Goal: Find contact information: Find contact information

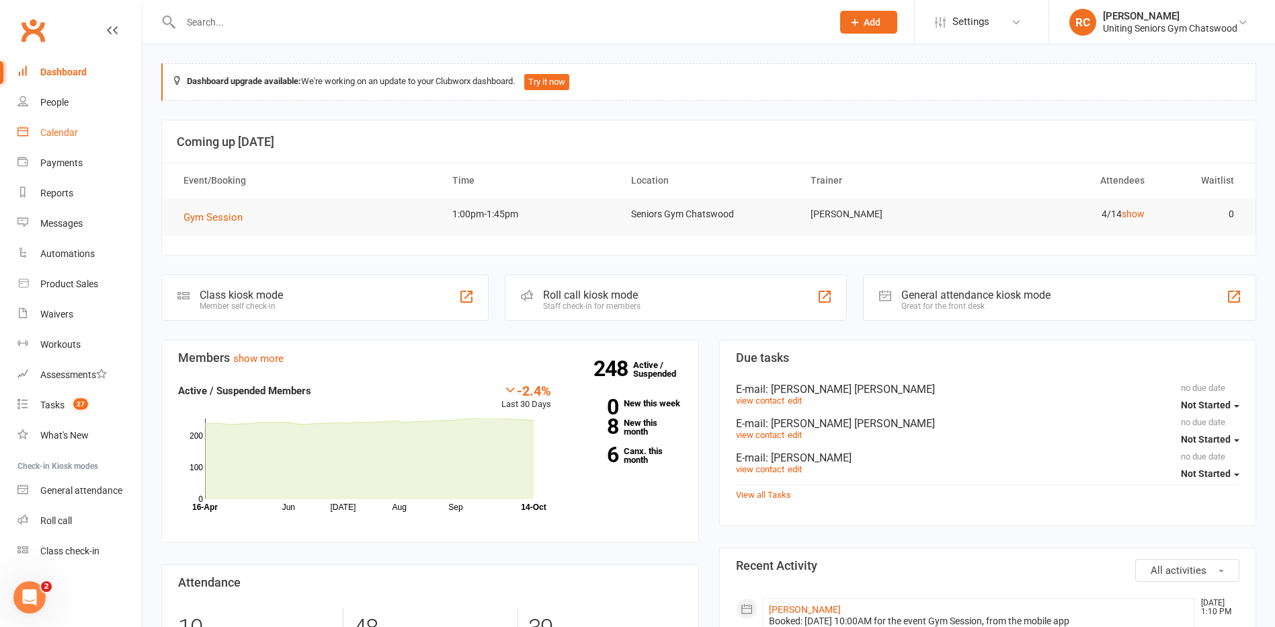
click at [63, 135] on div "Calendar" at bounding box center [59, 132] width 38 height 11
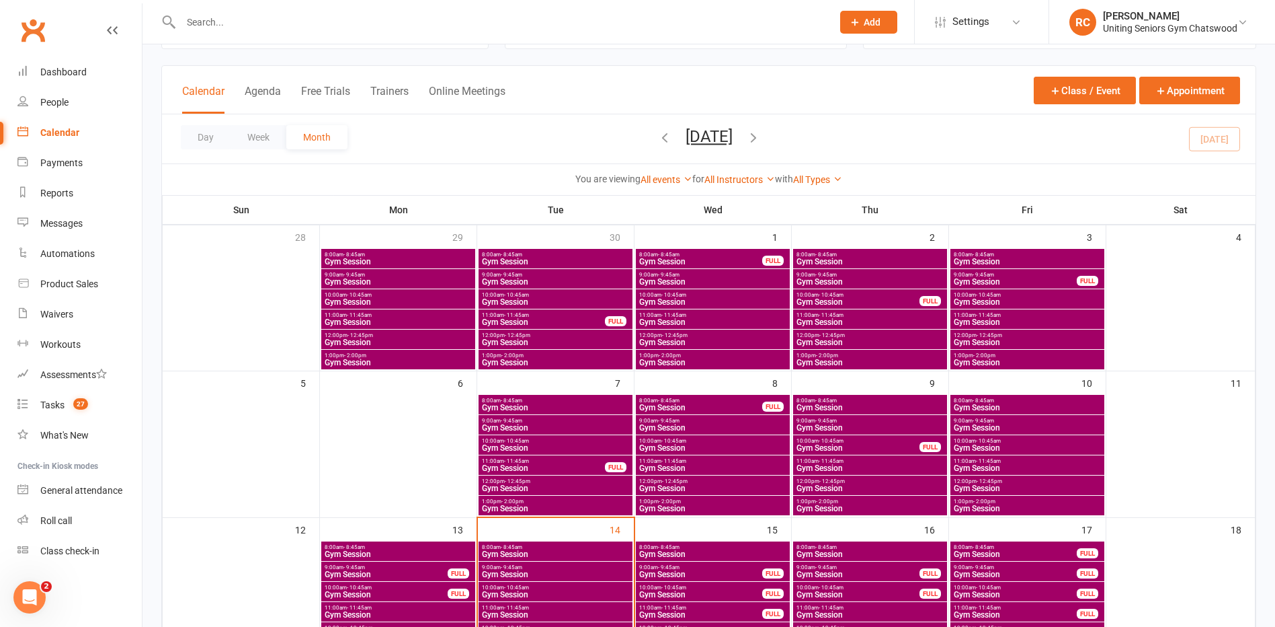
scroll to position [202, 0]
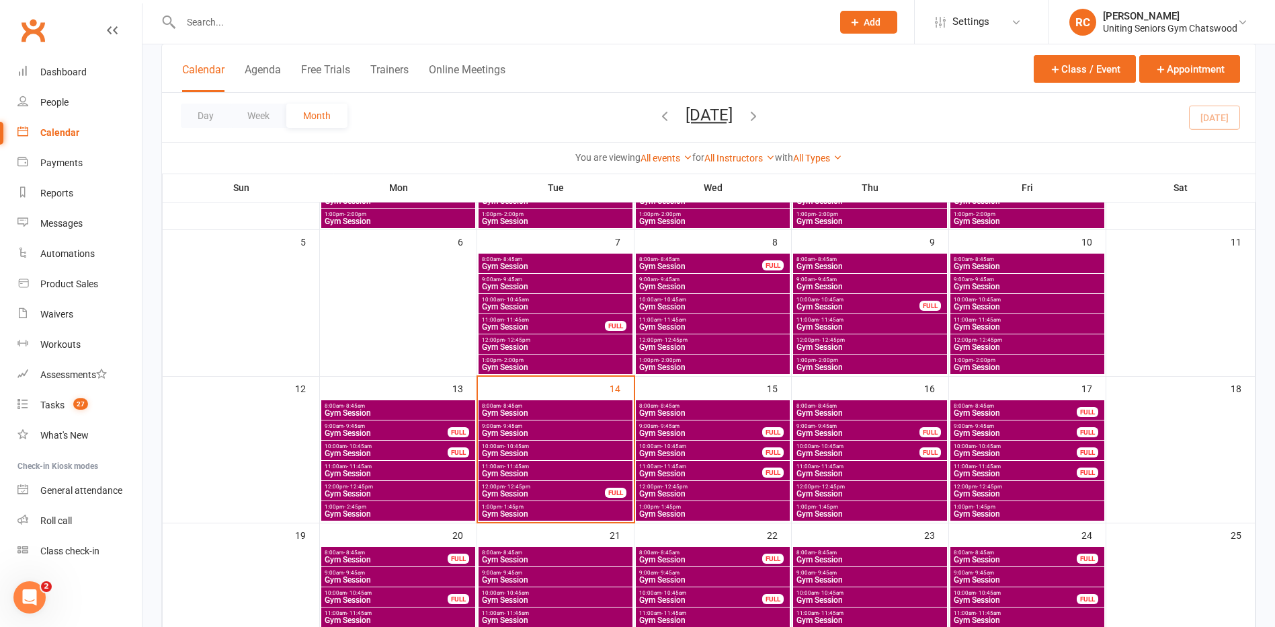
click at [536, 413] on span "Gym Session" at bounding box center [555, 413] width 149 height 8
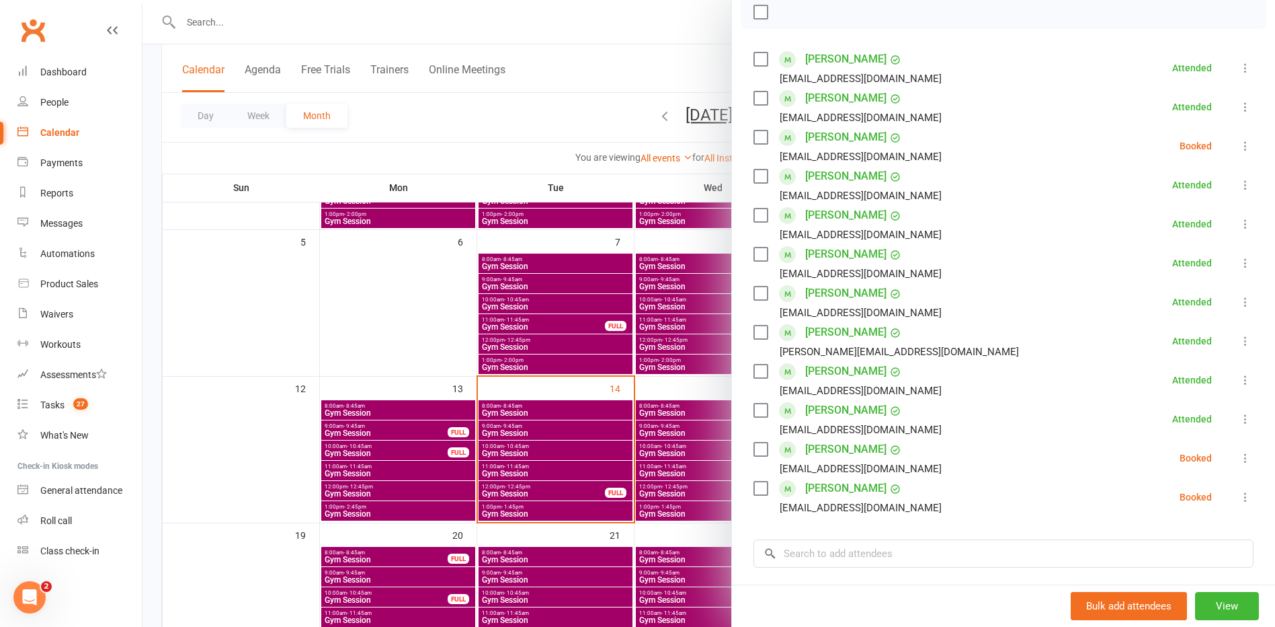
click at [424, 348] on div at bounding box center [709, 313] width 1133 height 627
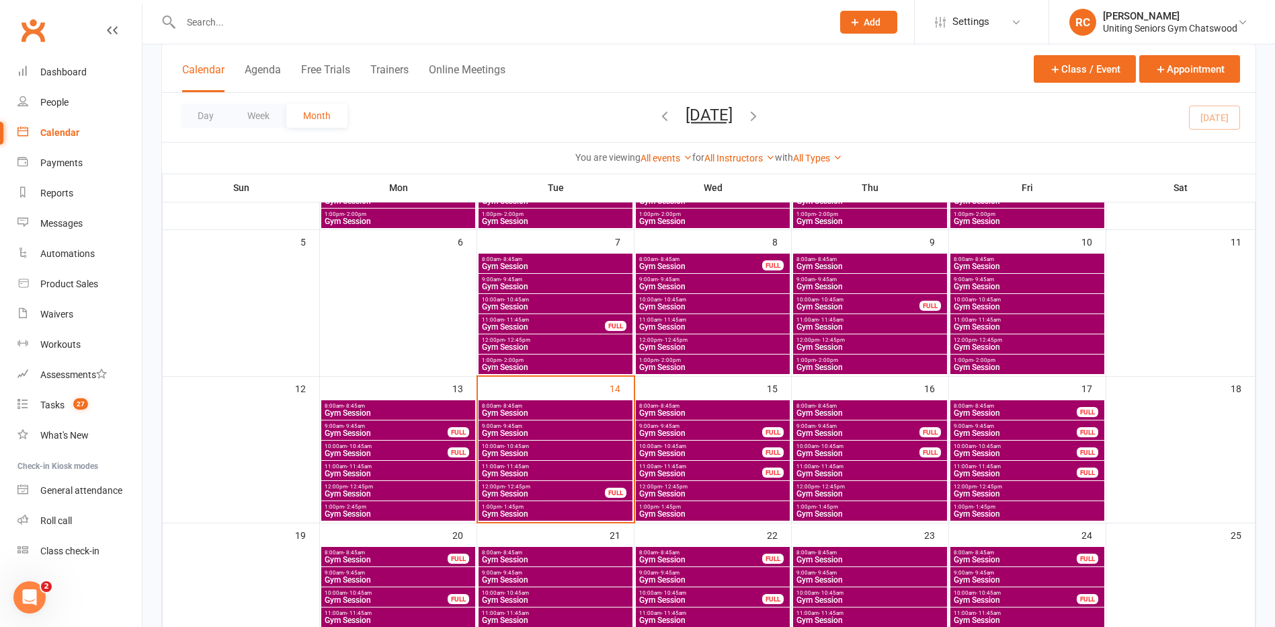
click at [522, 429] on span "Gym Session" at bounding box center [555, 433] width 149 height 8
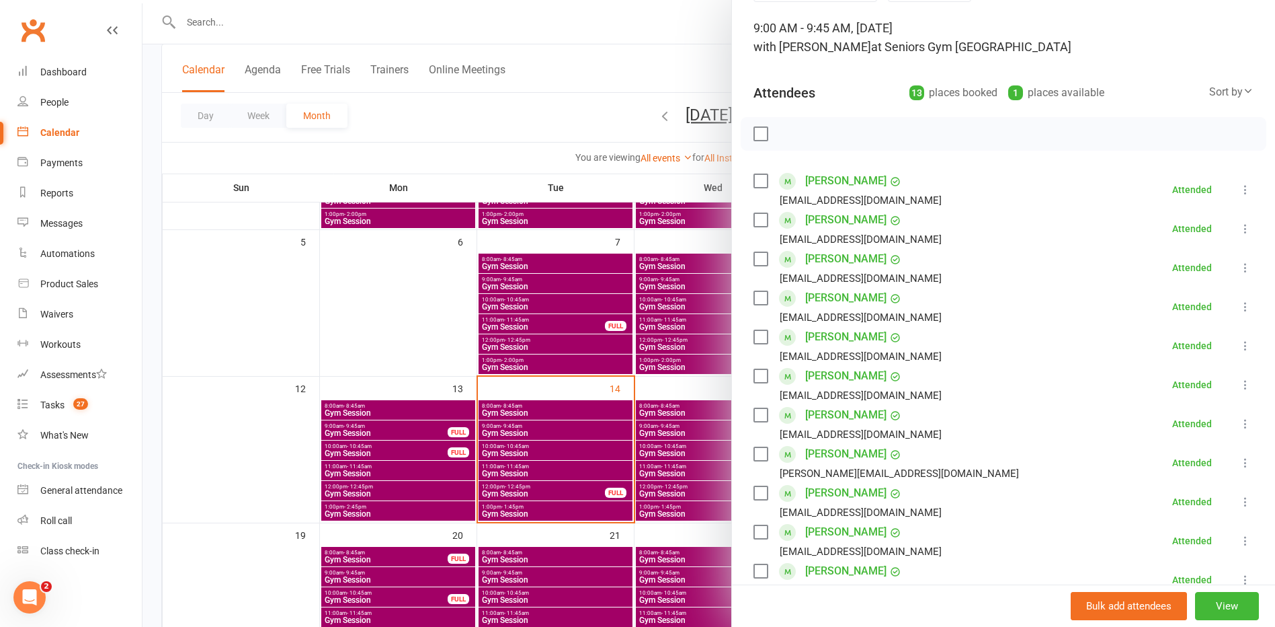
scroll to position [269, 0]
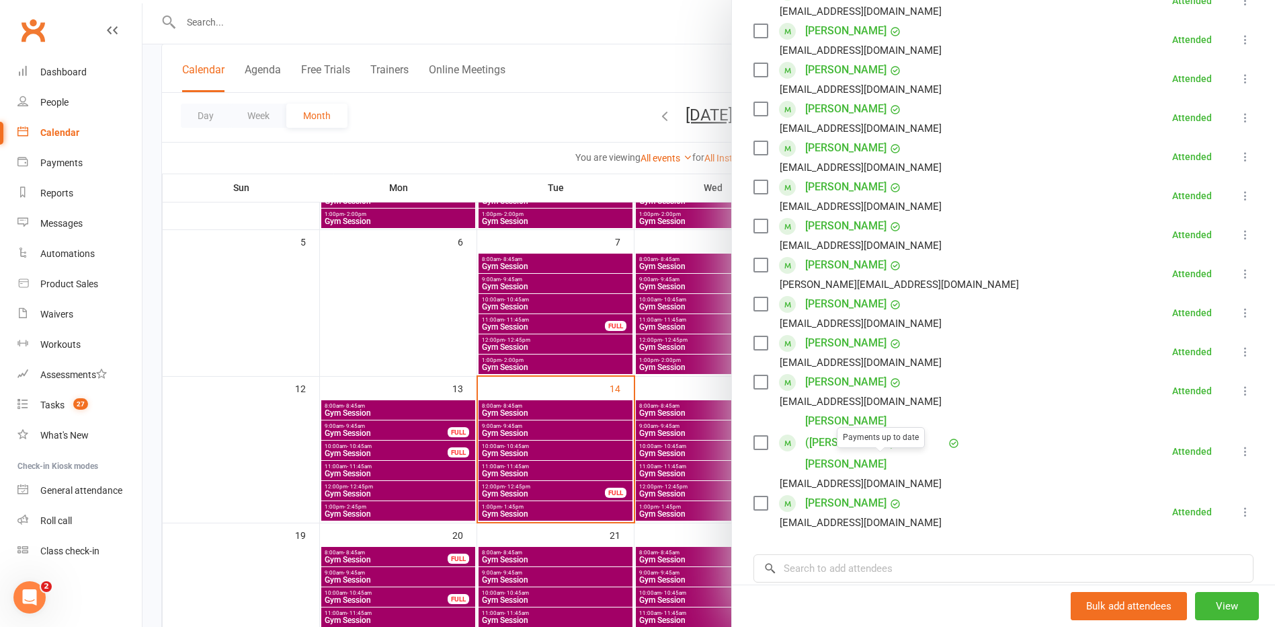
click at [508, 460] on div at bounding box center [709, 313] width 1133 height 627
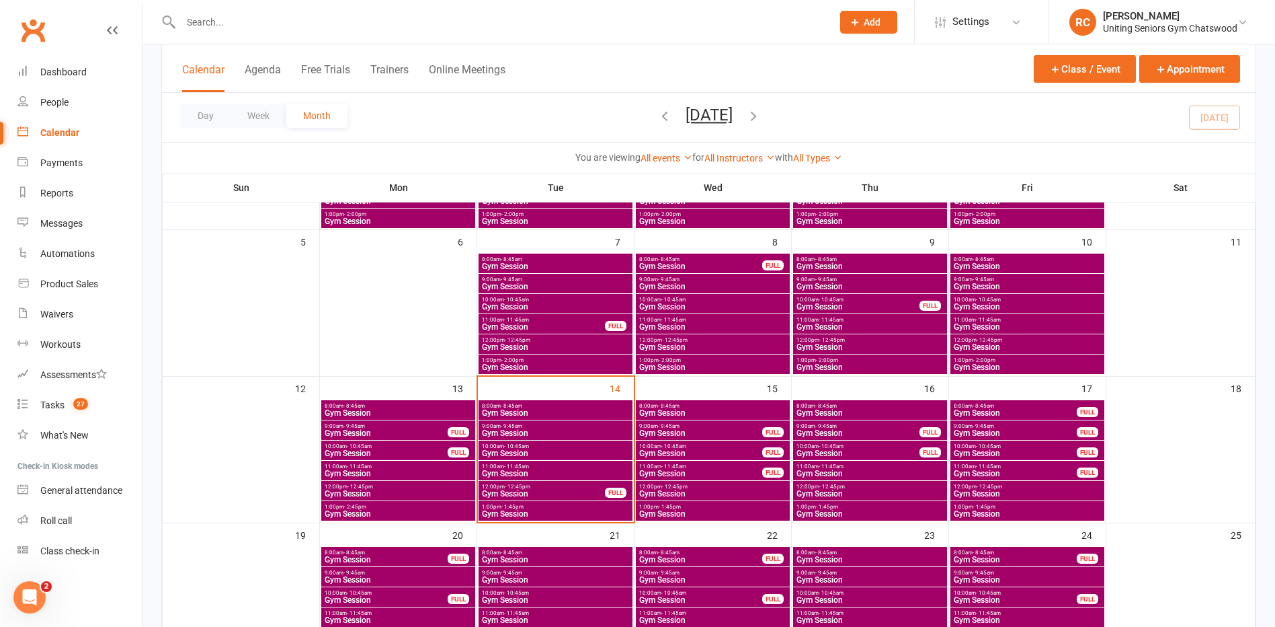
click at [516, 450] on span "Gym Session" at bounding box center [555, 453] width 149 height 8
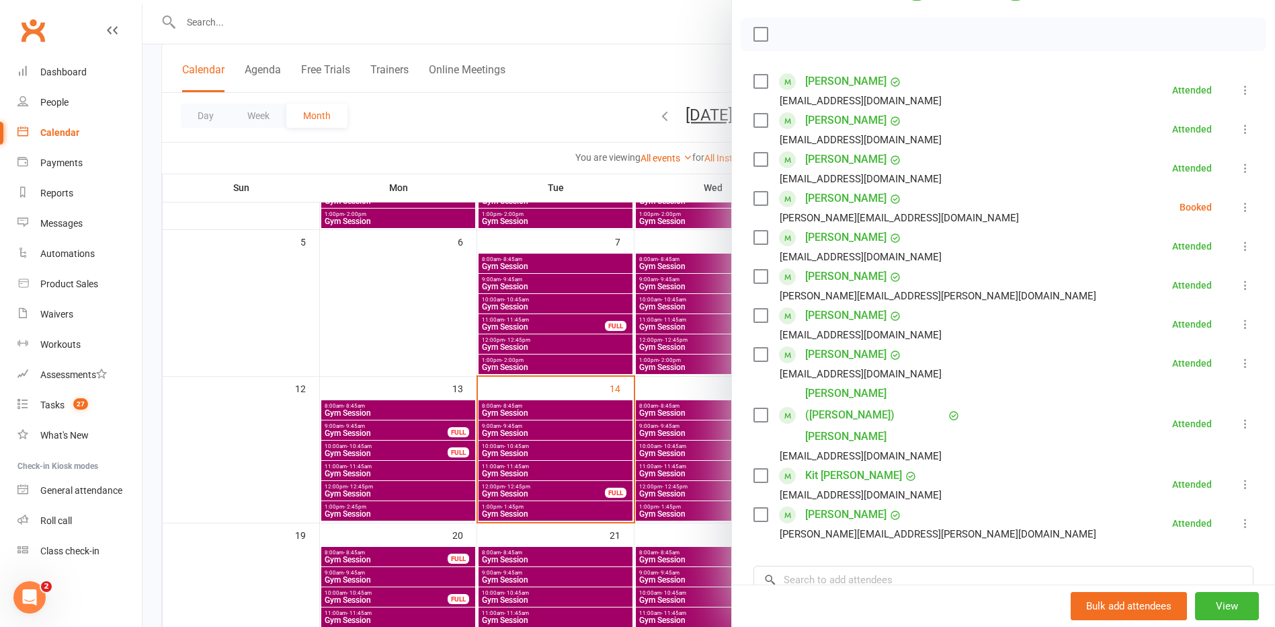
scroll to position [202, 0]
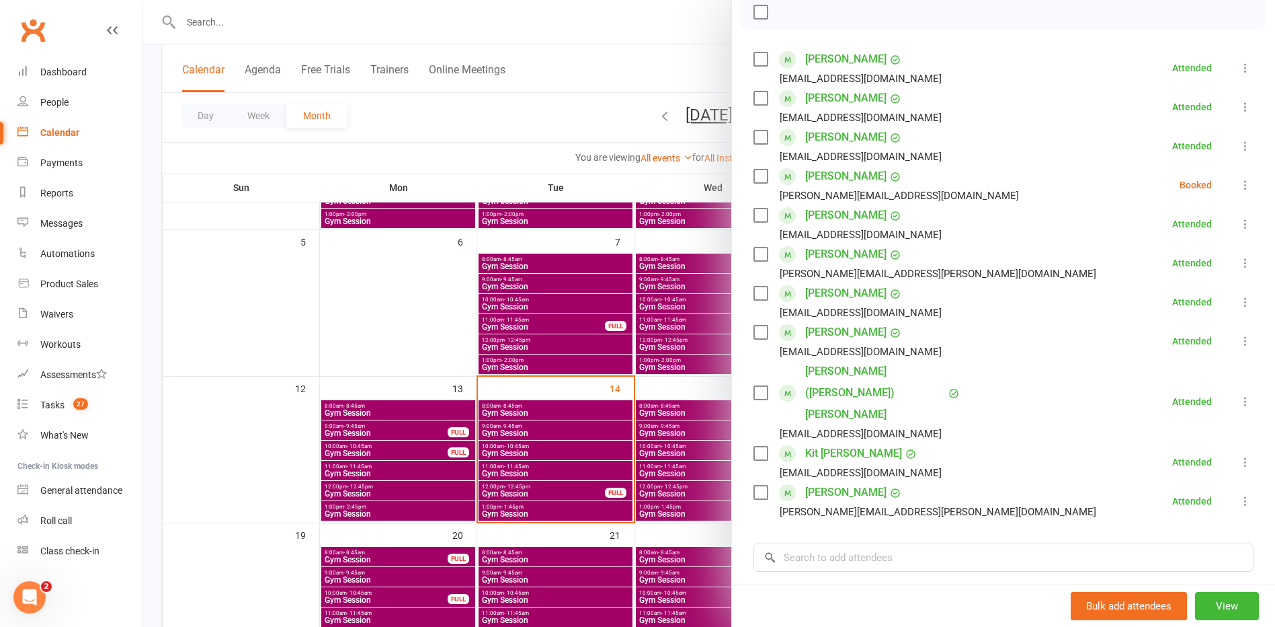
click at [755, 176] on label at bounding box center [760, 175] width 13 height 13
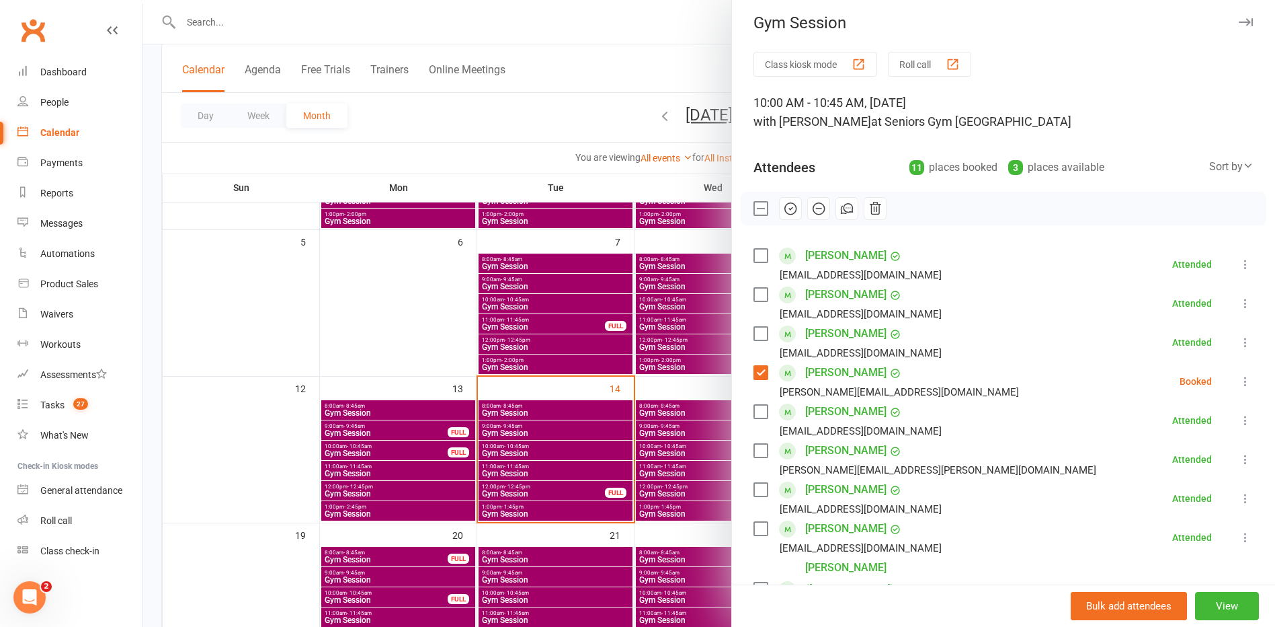
scroll to position [0, 0]
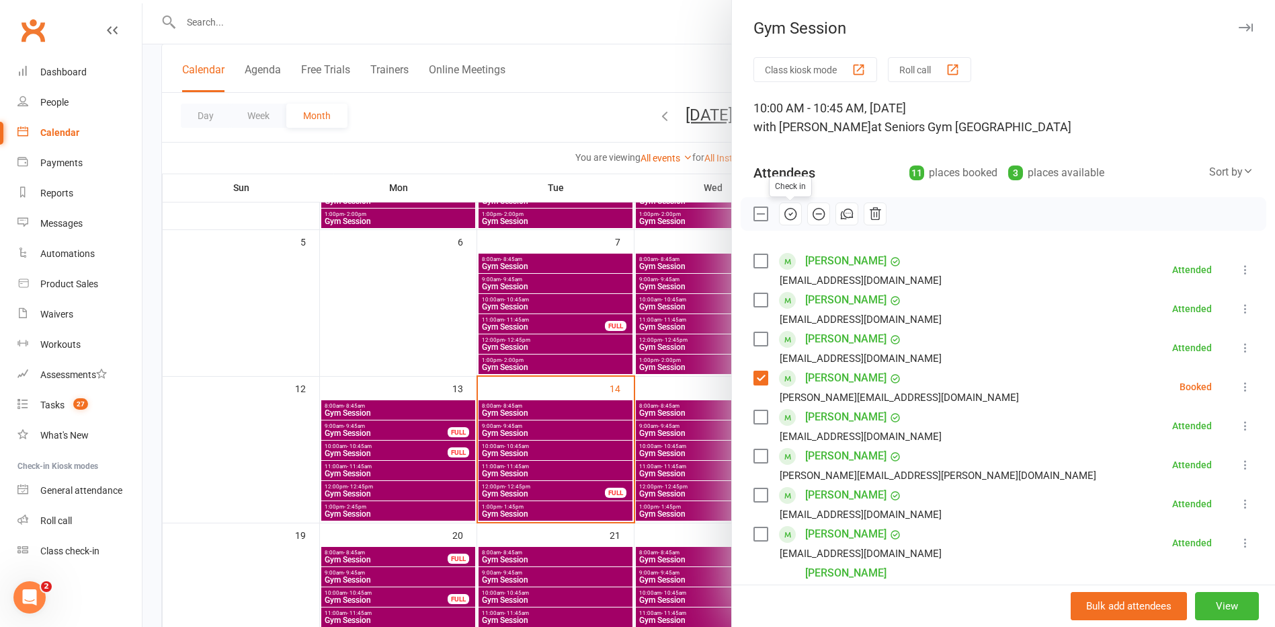
click at [819, 218] on icon "button" at bounding box center [818, 213] width 15 height 15
click at [528, 471] on div at bounding box center [709, 313] width 1133 height 627
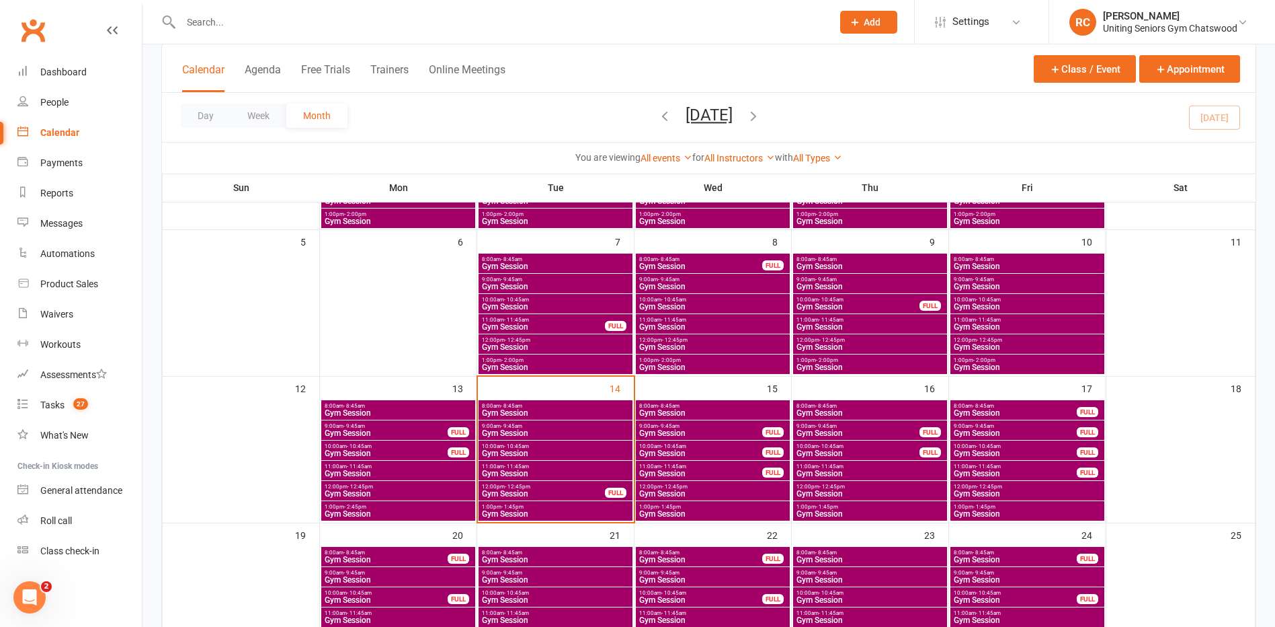
click at [543, 473] on span "Gym Session" at bounding box center [555, 473] width 149 height 8
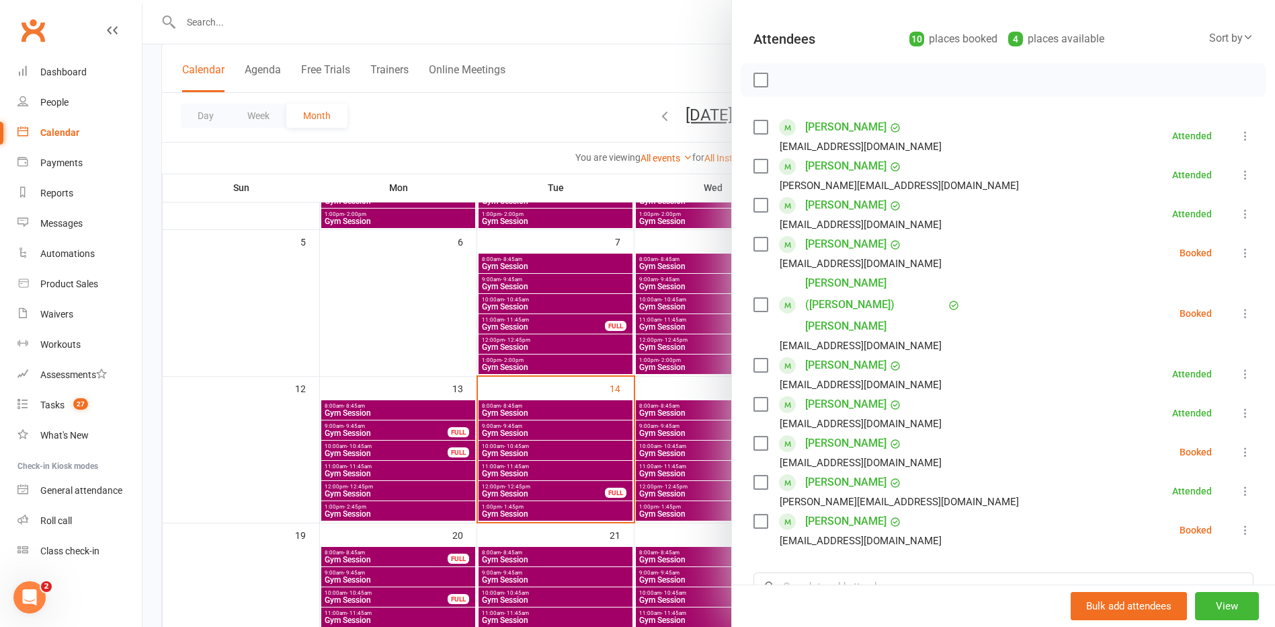
scroll to position [134, 0]
click at [754, 247] on label at bounding box center [760, 243] width 13 height 13
click at [754, 297] on label at bounding box center [760, 303] width 13 height 13
click at [755, 436] on label at bounding box center [760, 442] width 13 height 13
click at [754, 514] on label at bounding box center [760, 520] width 13 height 13
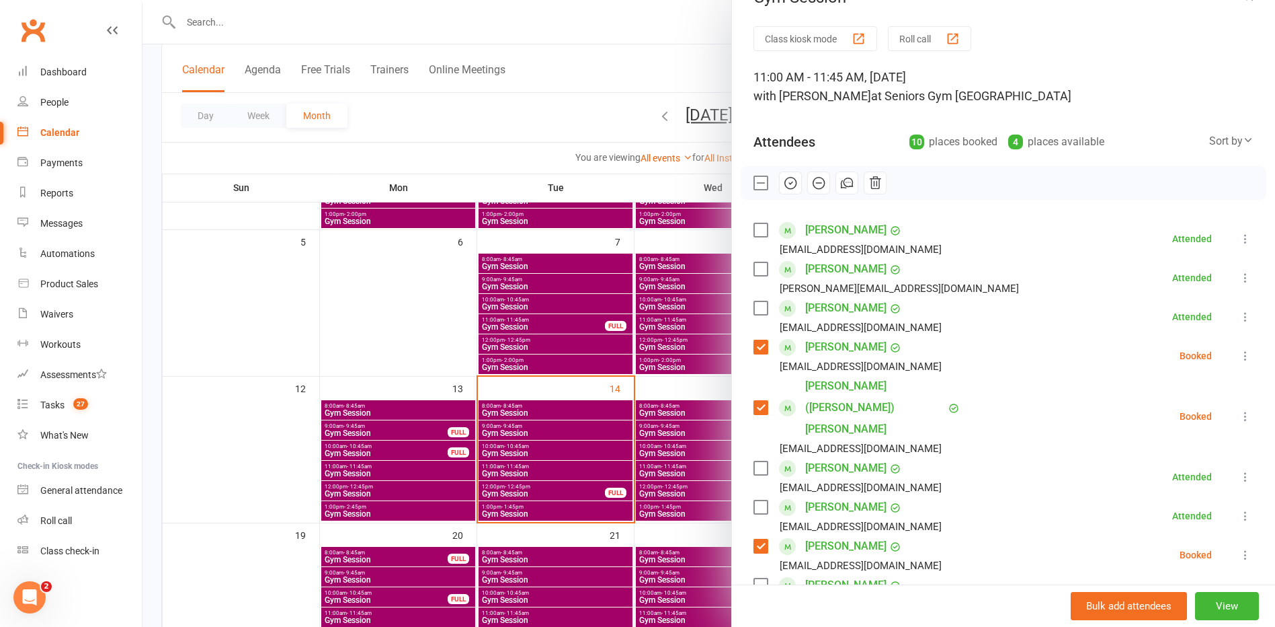
scroll to position [0, 0]
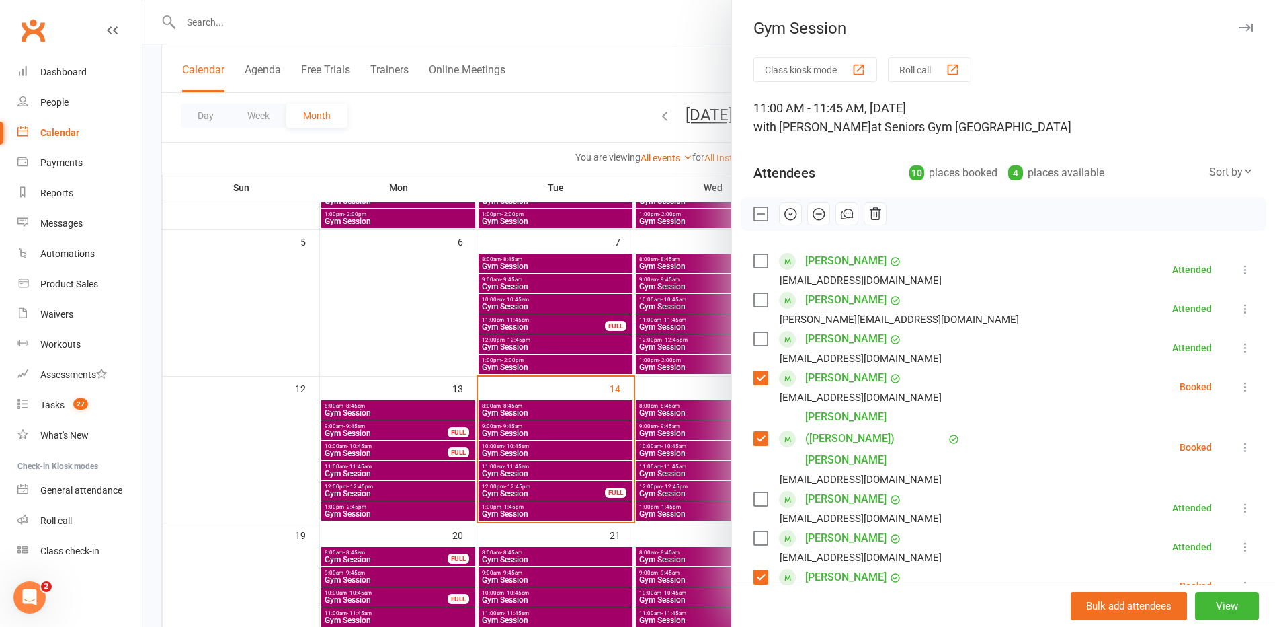
click at [783, 208] on icon "button" at bounding box center [790, 213] width 15 height 15
click at [559, 497] on div at bounding box center [709, 313] width 1133 height 627
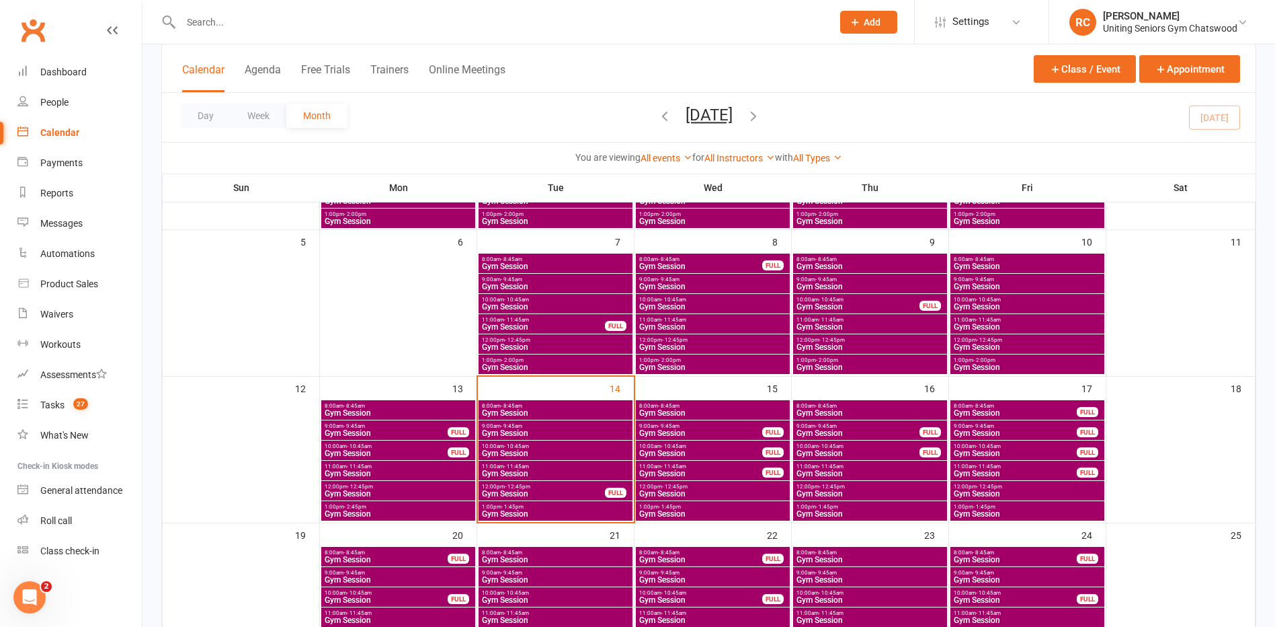
click at [568, 489] on span "Gym Session" at bounding box center [543, 493] width 124 height 8
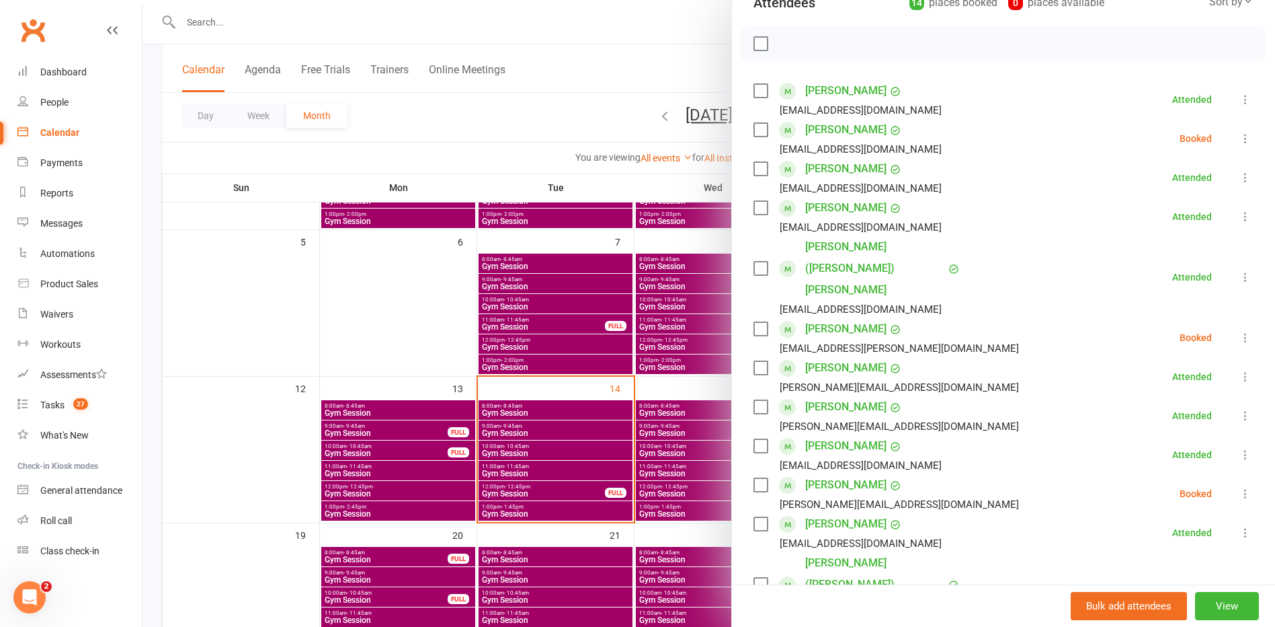
scroll to position [202, 0]
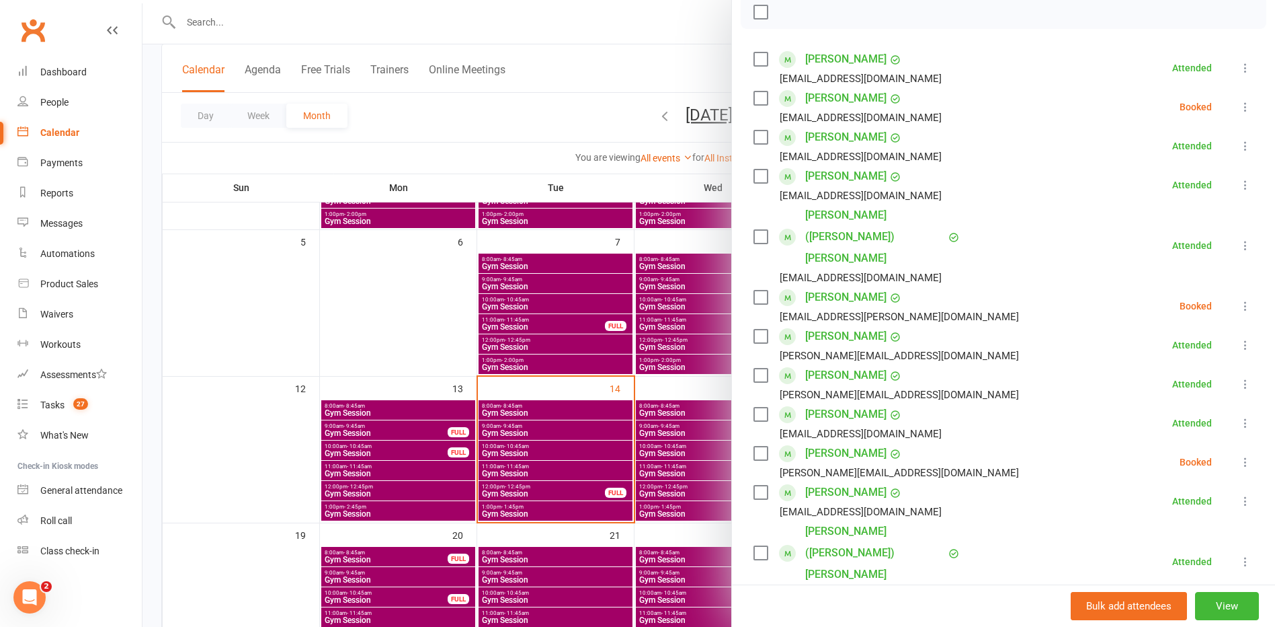
click at [754, 290] on label at bounding box center [760, 296] width 13 height 13
click at [754, 446] on label at bounding box center [760, 452] width 13 height 13
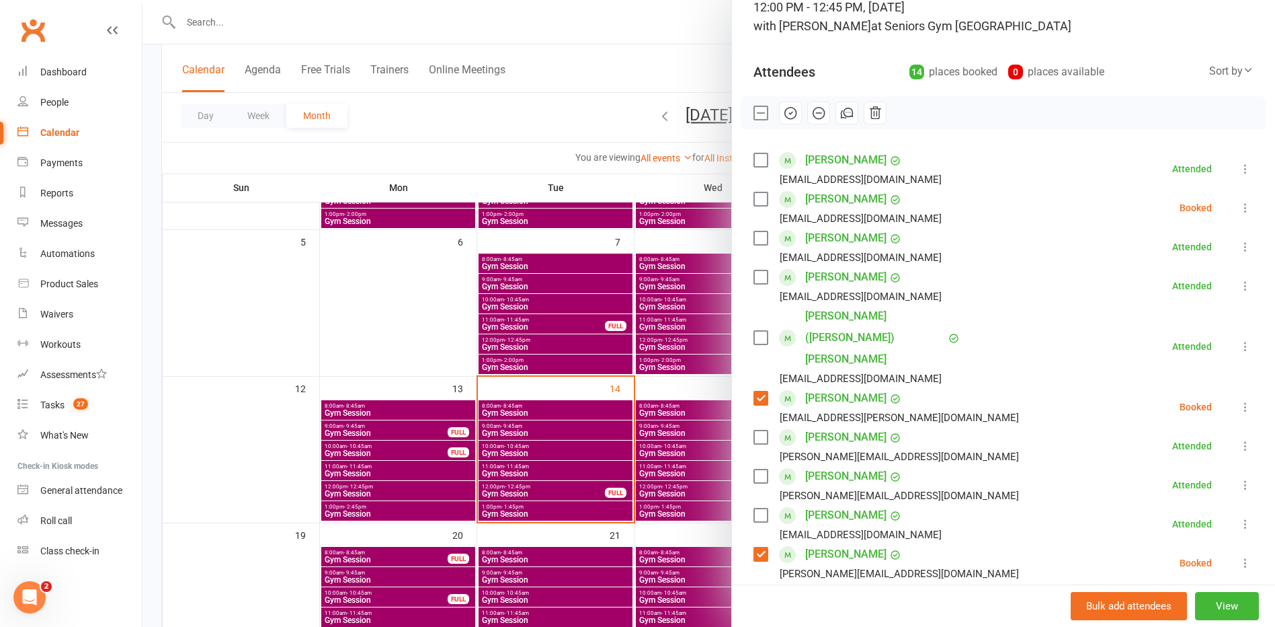
scroll to position [0, 0]
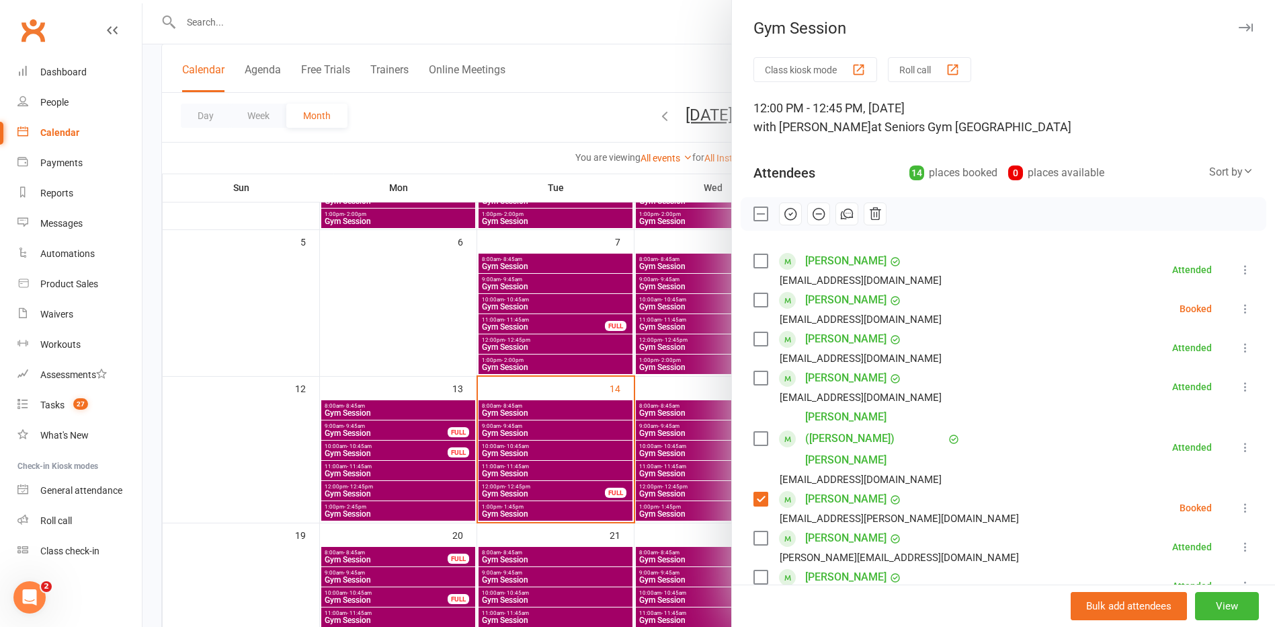
click at [785, 217] on icon "button" at bounding box center [790, 213] width 11 height 11
click at [754, 220] on label at bounding box center [760, 213] width 13 height 13
click at [756, 304] on label at bounding box center [760, 299] width 13 height 13
click at [1239, 309] on icon at bounding box center [1245, 308] width 13 height 13
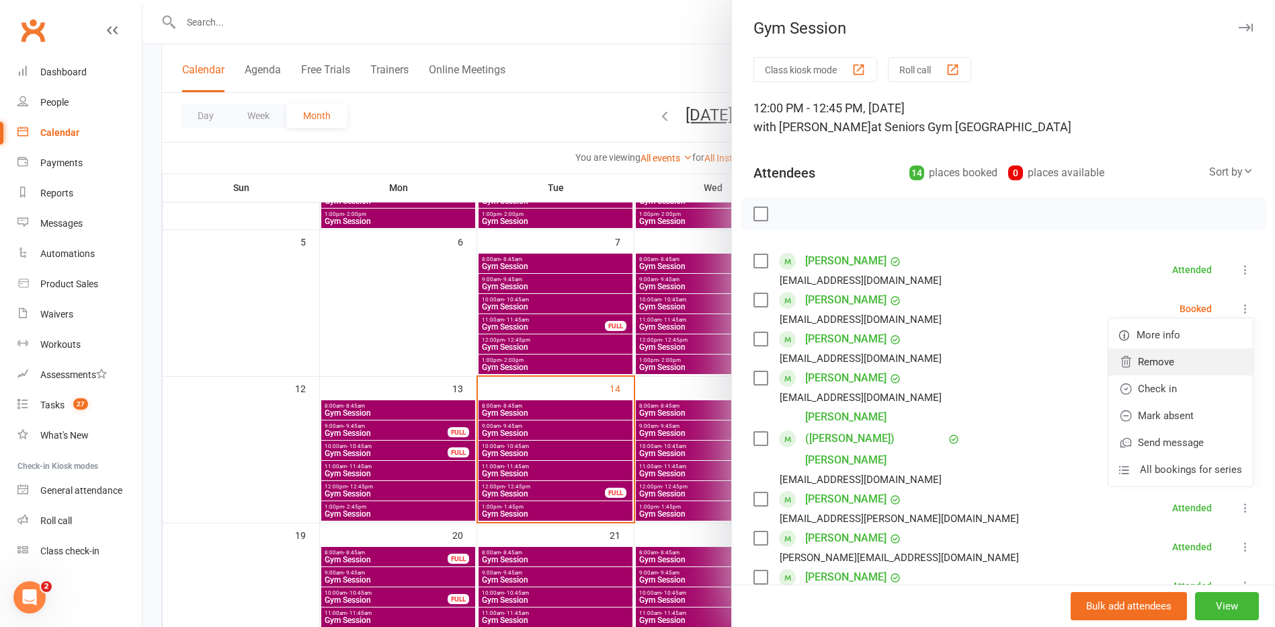
click at [1166, 361] on link "Remove" at bounding box center [1180, 361] width 145 height 27
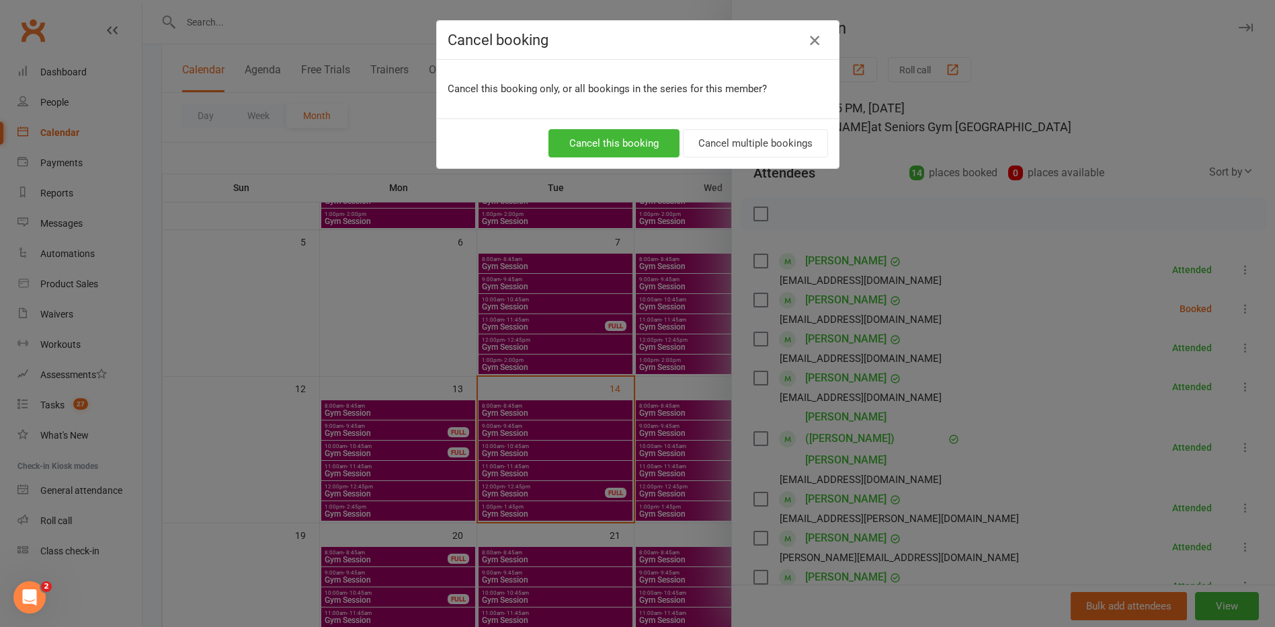
click at [807, 44] on icon "button" at bounding box center [815, 40] width 16 height 16
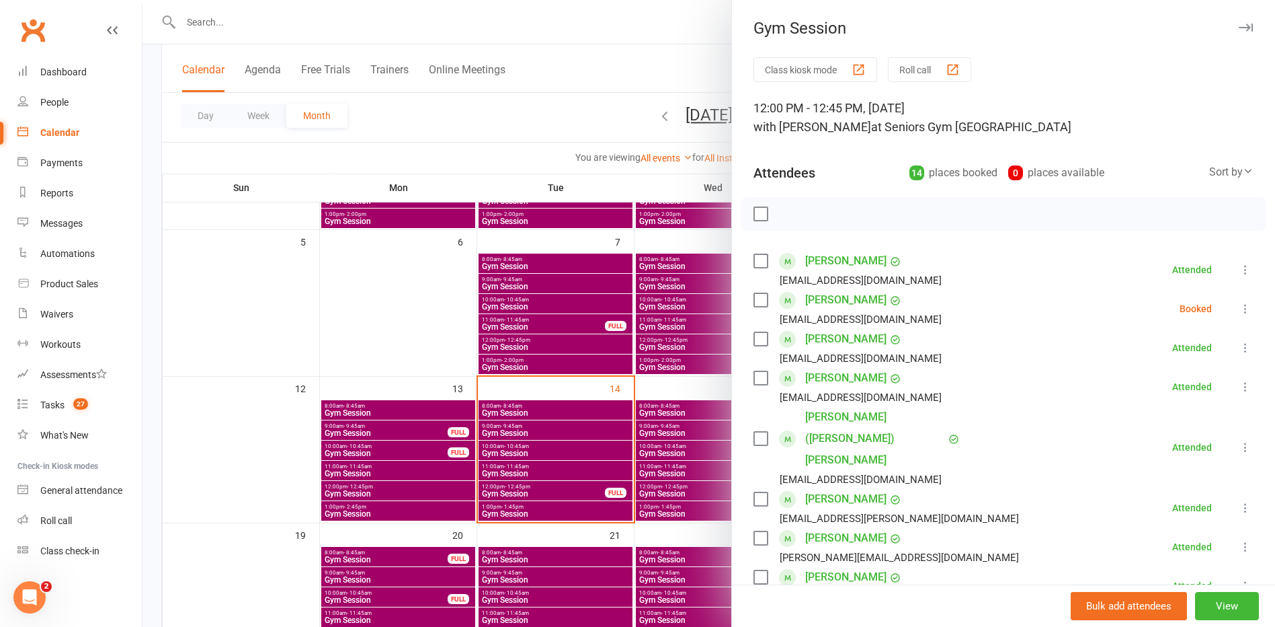
click at [1239, 312] on icon at bounding box center [1245, 308] width 13 height 13
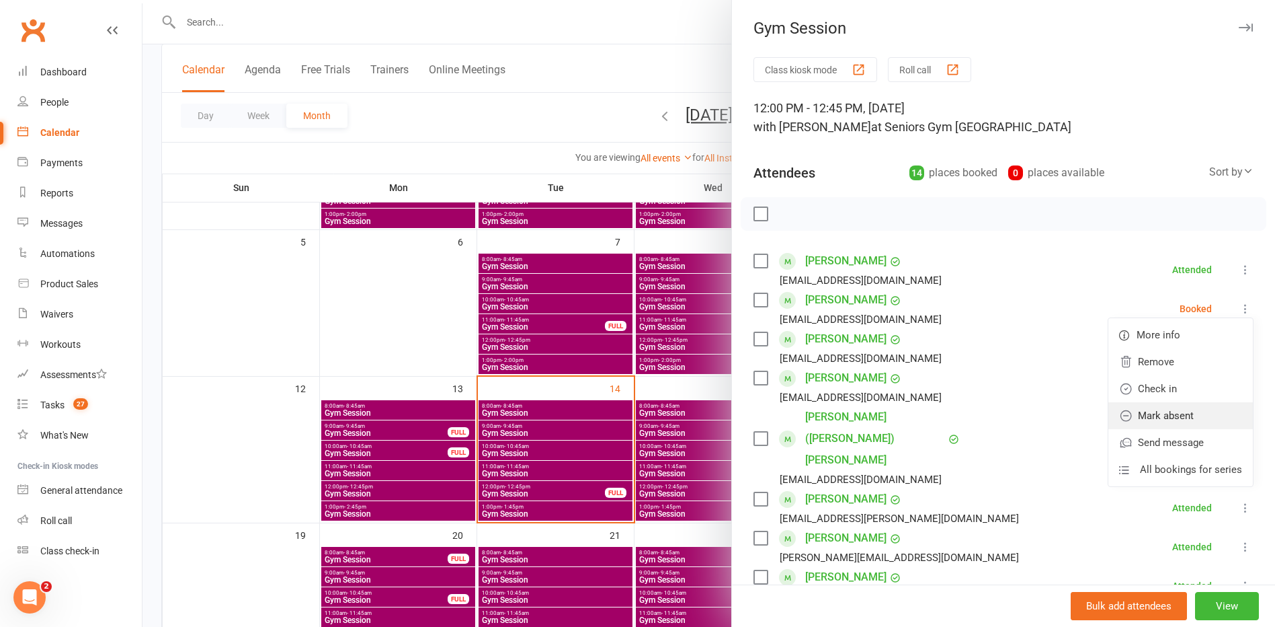
click at [1146, 418] on link "Mark absent" at bounding box center [1180, 415] width 145 height 27
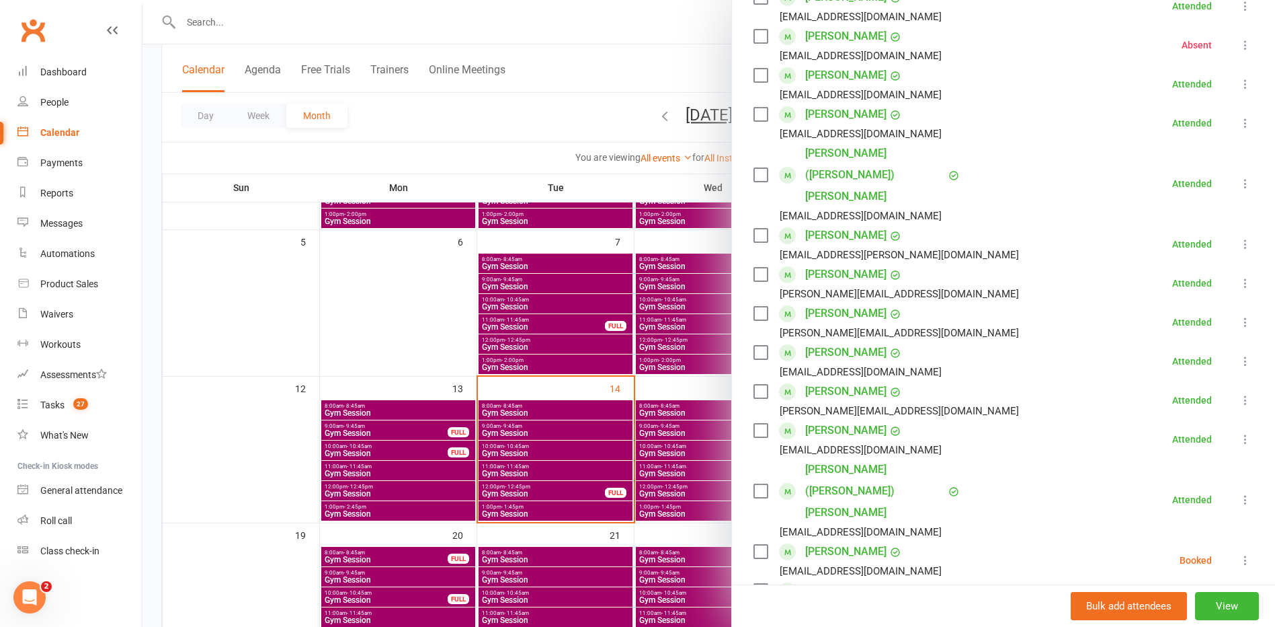
scroll to position [269, 0]
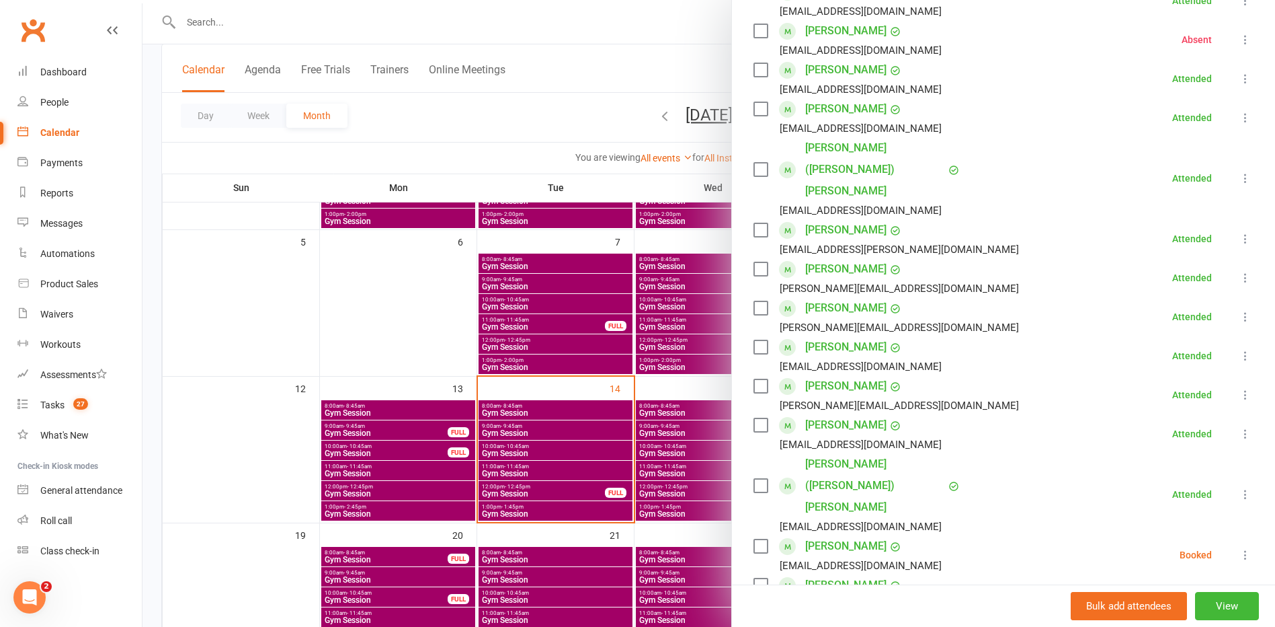
click at [1239, 548] on icon at bounding box center [1245, 554] width 13 height 13
click at [555, 307] on div at bounding box center [709, 313] width 1133 height 627
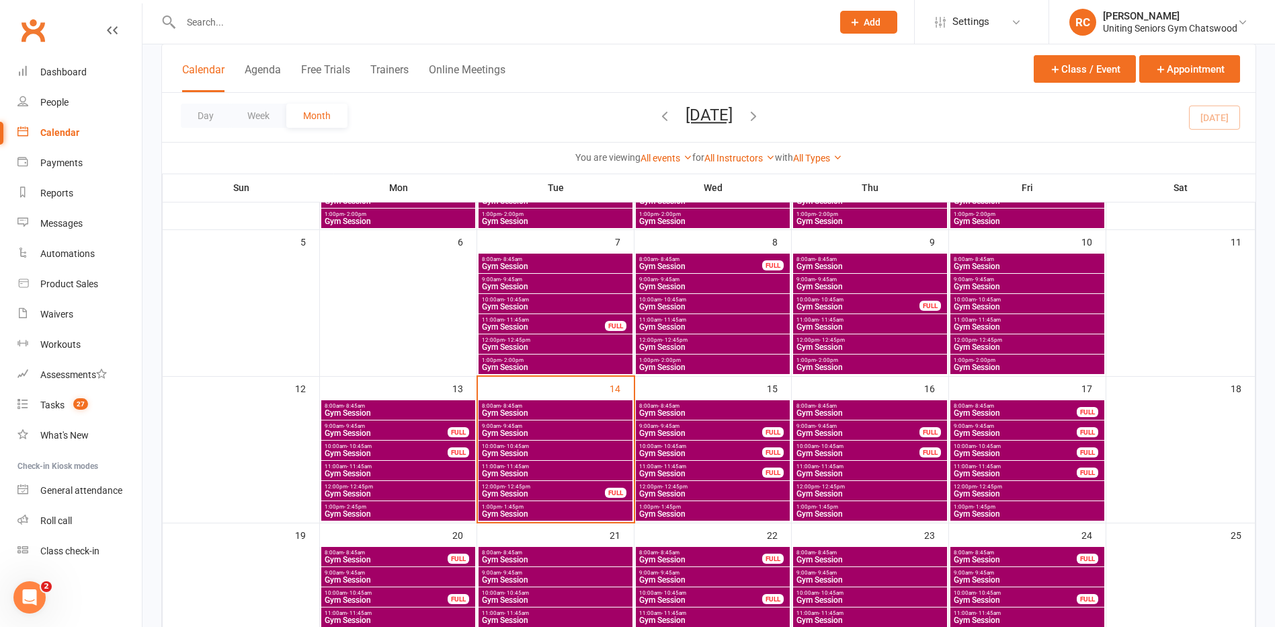
click at [501, 510] on span "Gym Session" at bounding box center [555, 514] width 149 height 8
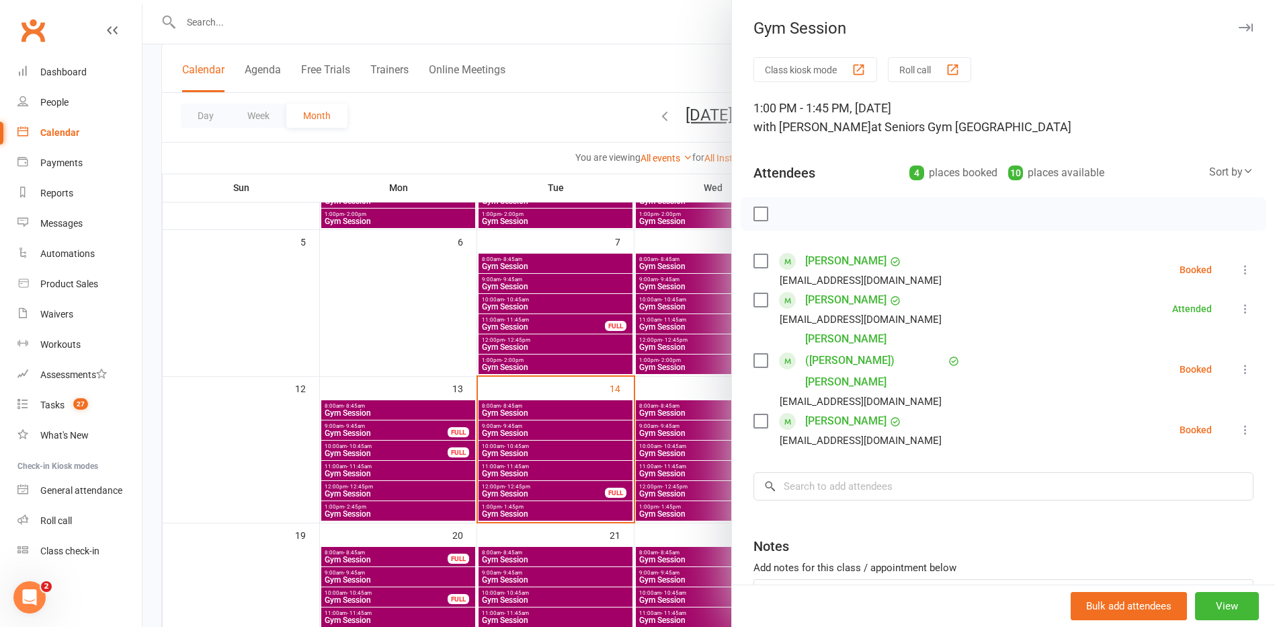
click at [756, 414] on label at bounding box center [760, 420] width 13 height 13
click at [786, 217] on icon "button" at bounding box center [790, 213] width 15 height 15
click at [585, 430] on div at bounding box center [709, 313] width 1133 height 627
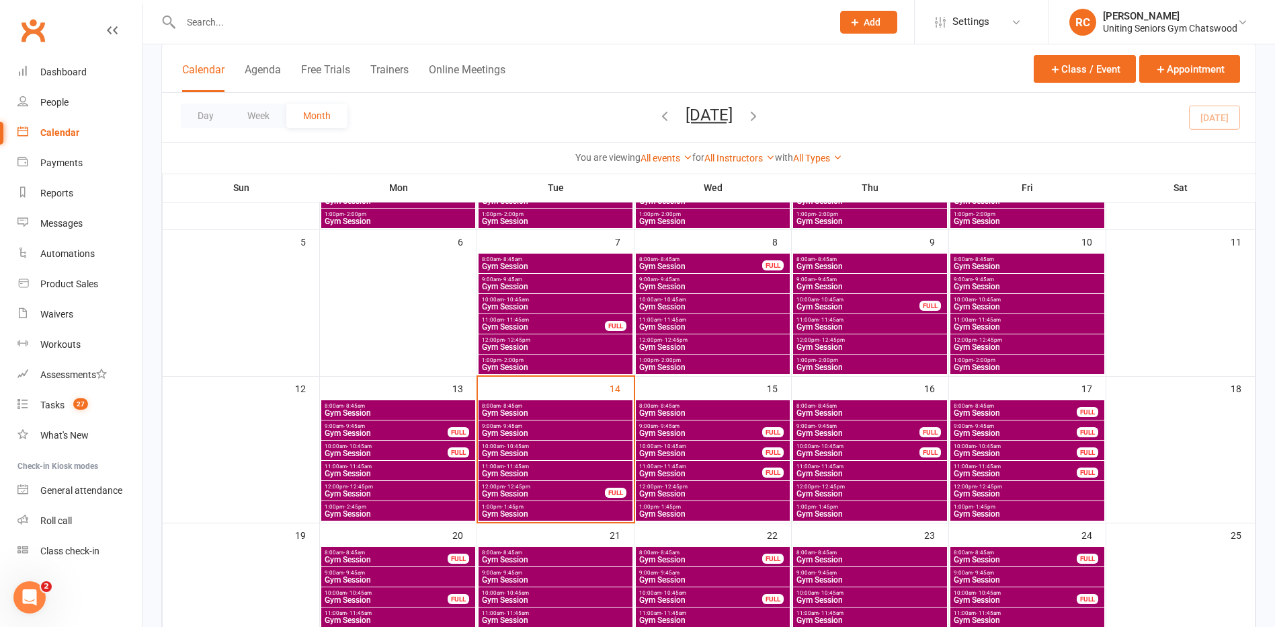
click at [571, 409] on span "Gym Session" at bounding box center [555, 413] width 149 height 8
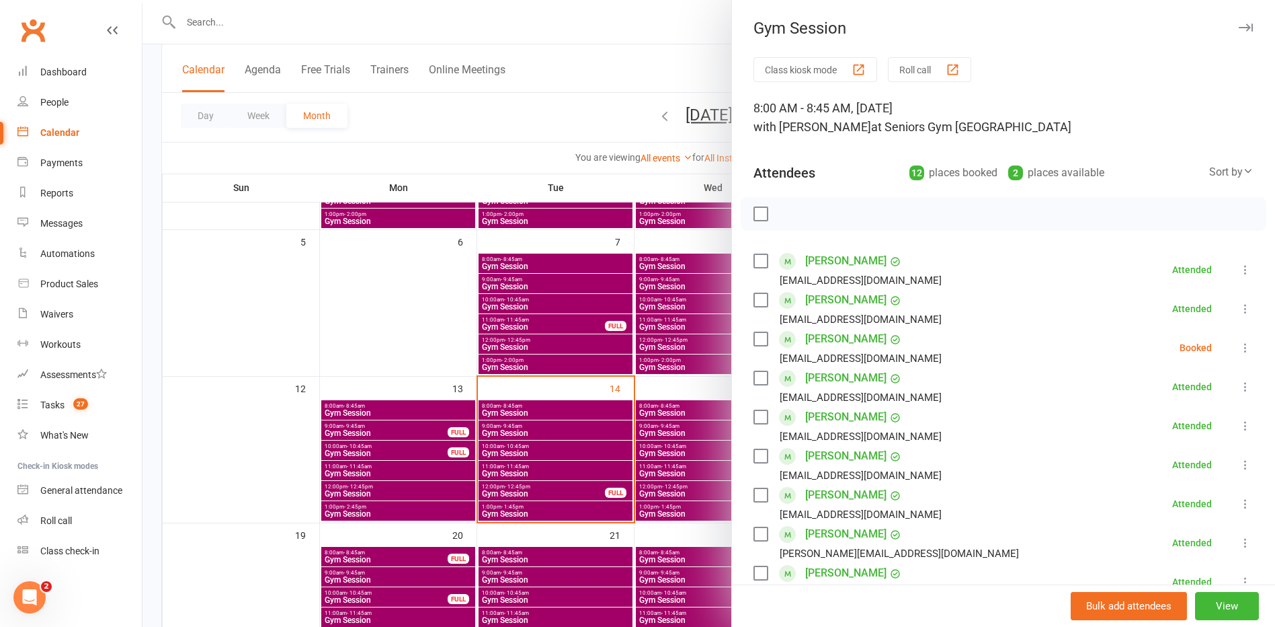
scroll to position [134, 0]
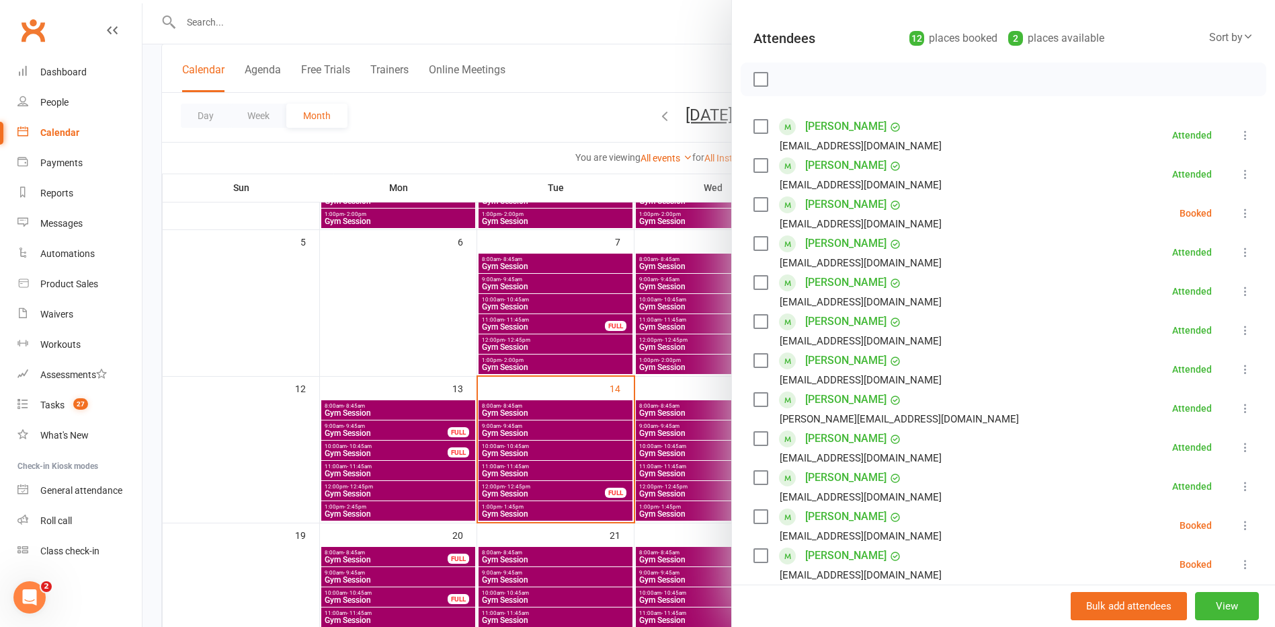
drag, startPoint x: 758, startPoint y: 205, endPoint x: 765, endPoint y: 171, distance: 34.4
click at [758, 204] on label at bounding box center [760, 204] width 13 height 13
drag, startPoint x: 783, startPoint y: 83, endPoint x: 721, endPoint y: 45, distance: 72.8
click at [783, 89] on button "button" at bounding box center [790, 79] width 23 height 23
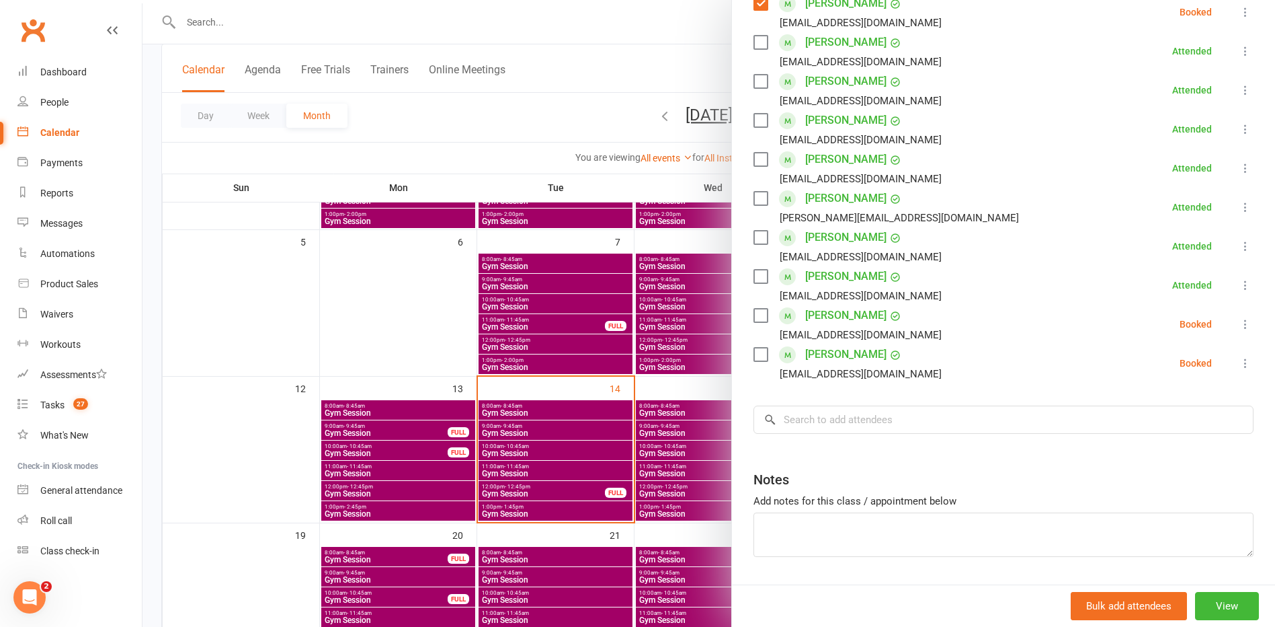
scroll to position [336, 0]
click at [756, 315] on label at bounding box center [760, 314] width 13 height 13
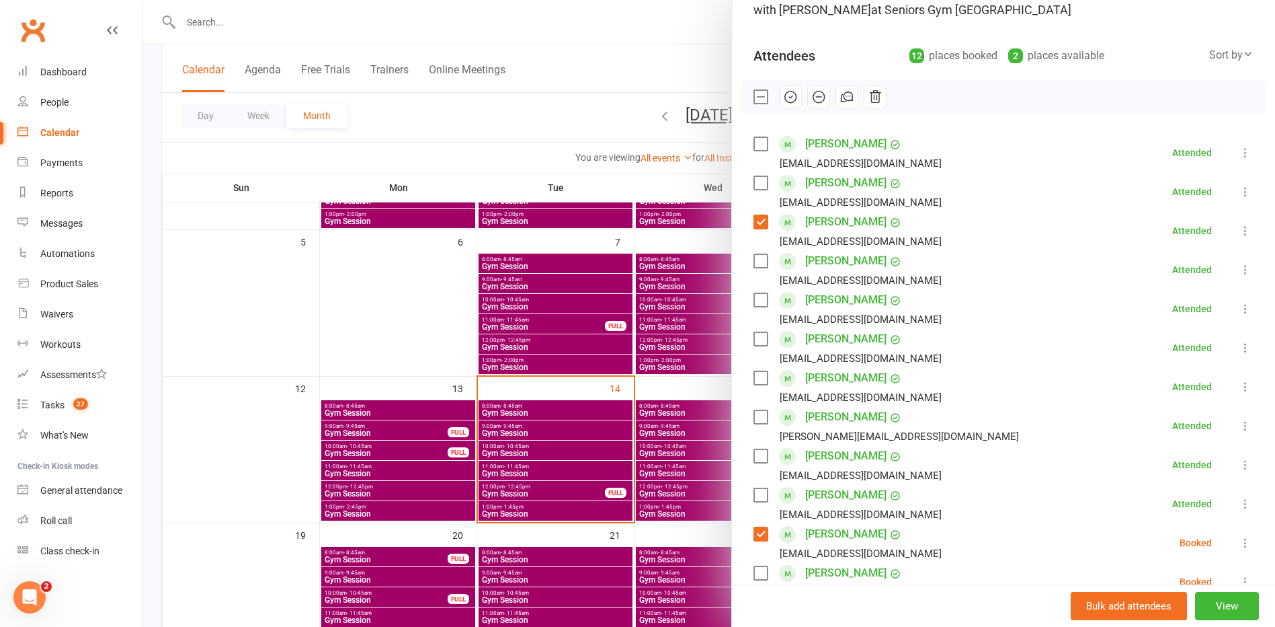
scroll to position [0, 0]
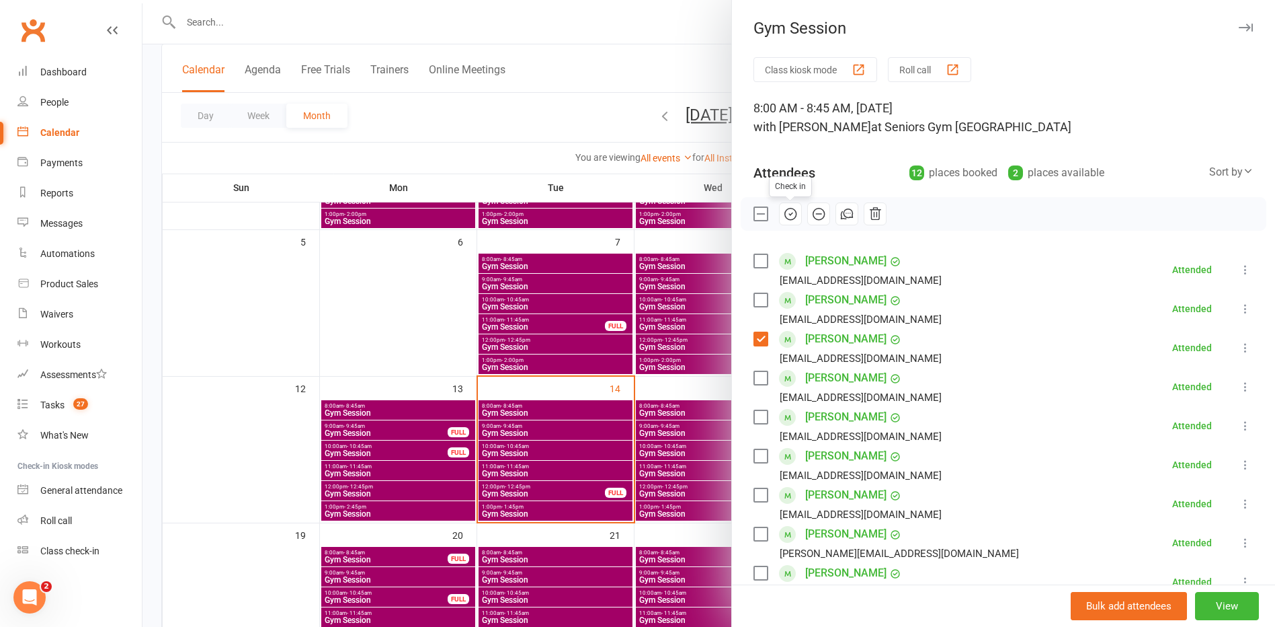
click at [785, 219] on icon "button" at bounding box center [790, 213] width 11 height 11
click at [754, 210] on label at bounding box center [760, 213] width 13 height 13
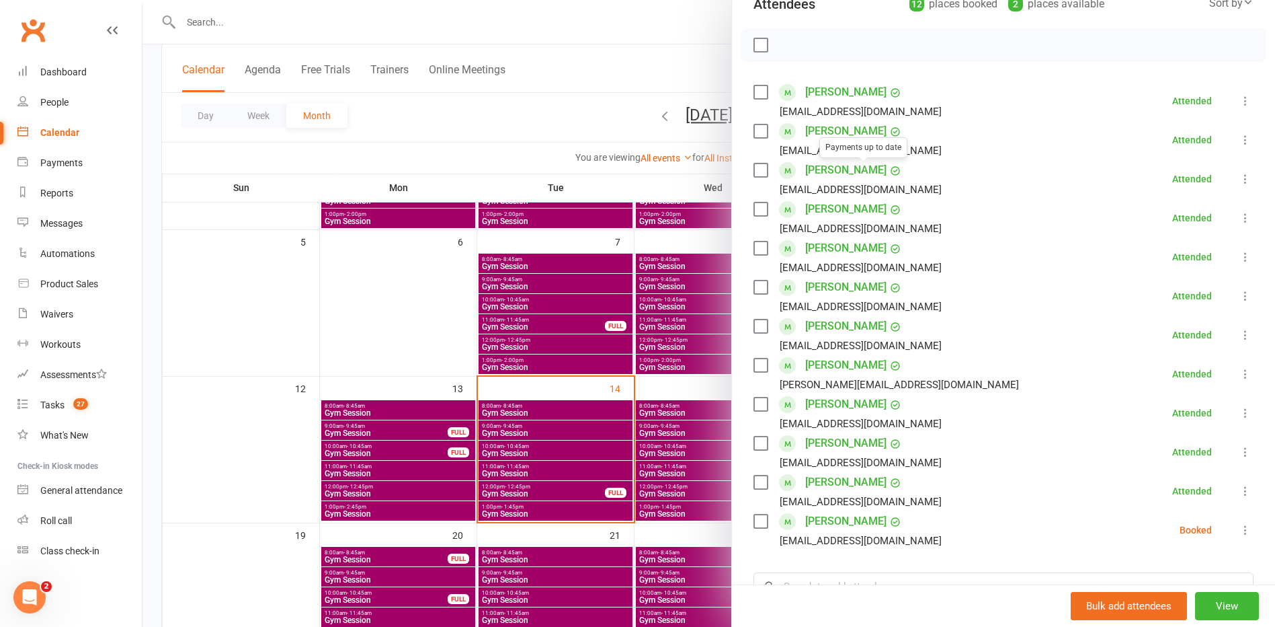
scroll to position [269, 0]
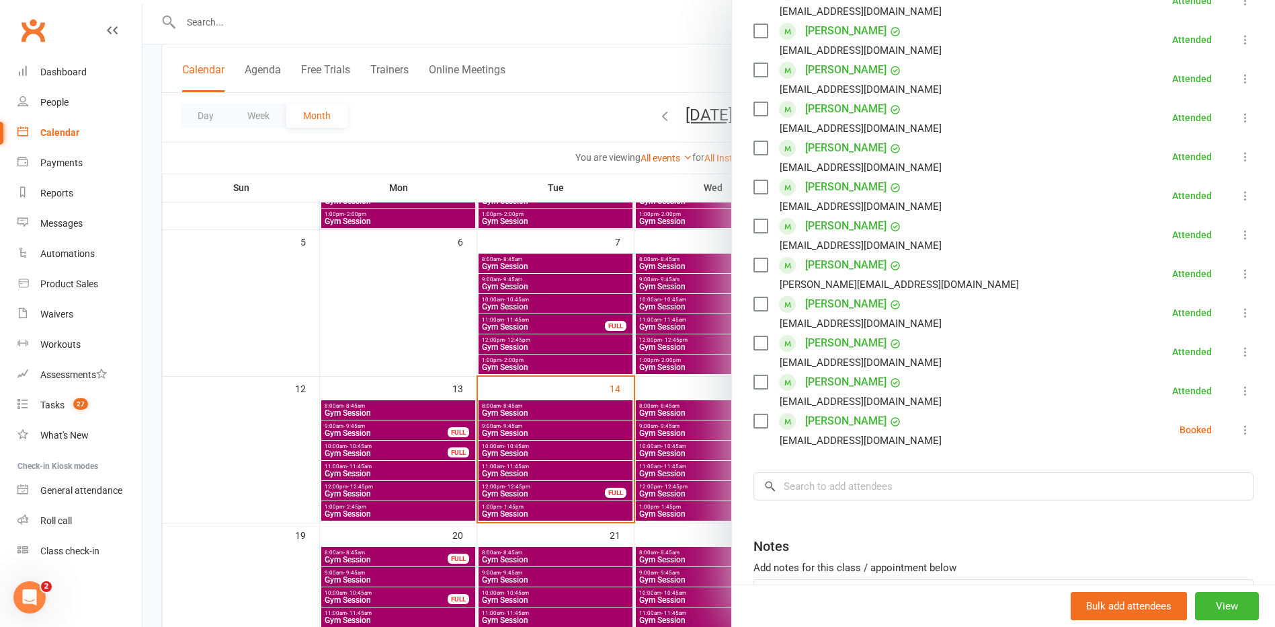
click at [1239, 428] on icon at bounding box center [1245, 429] width 13 height 13
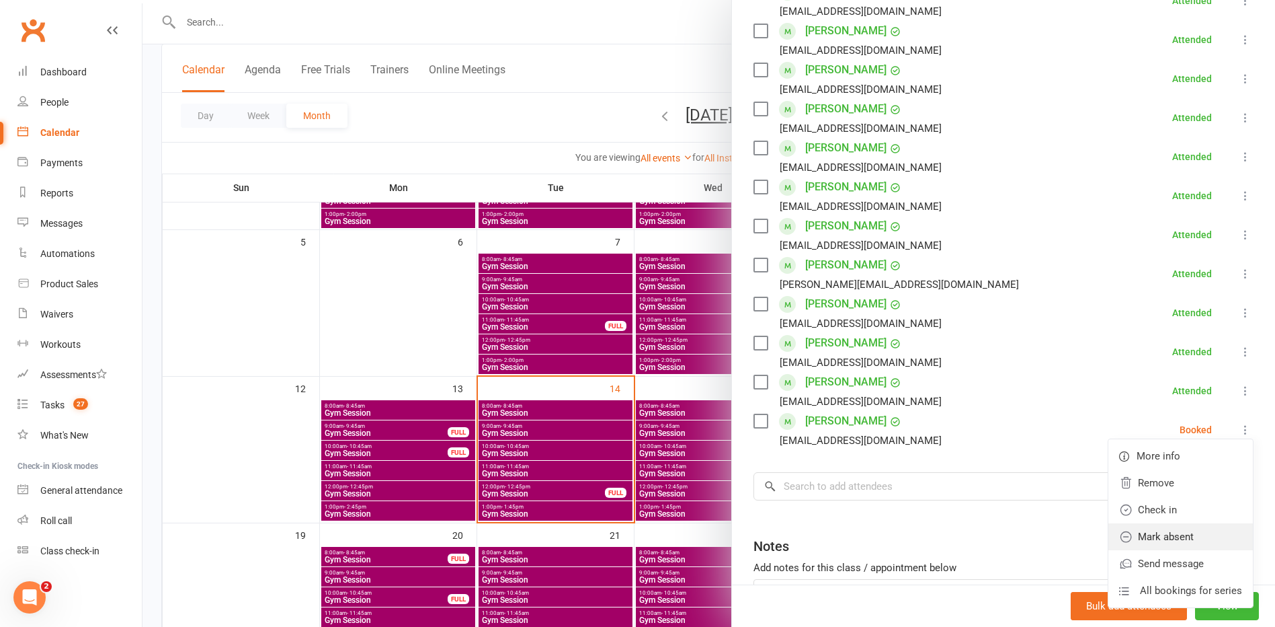
click at [1142, 532] on link "Mark absent" at bounding box center [1180, 536] width 145 height 27
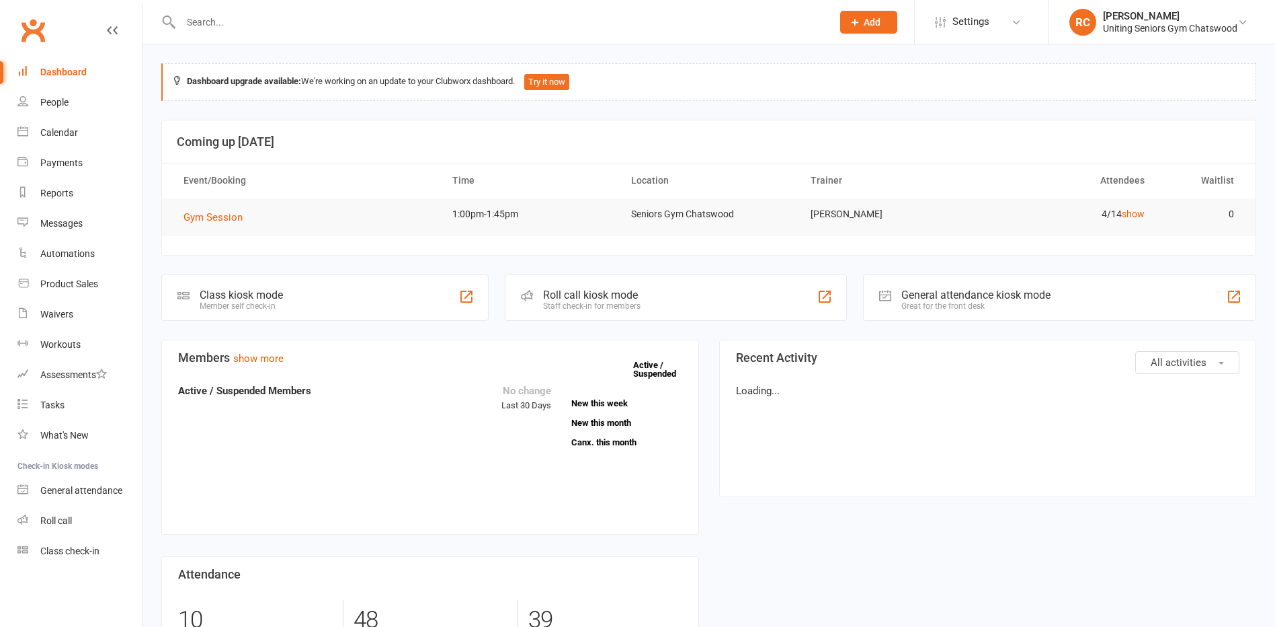
click at [245, 29] on input "text" at bounding box center [500, 22] width 646 height 19
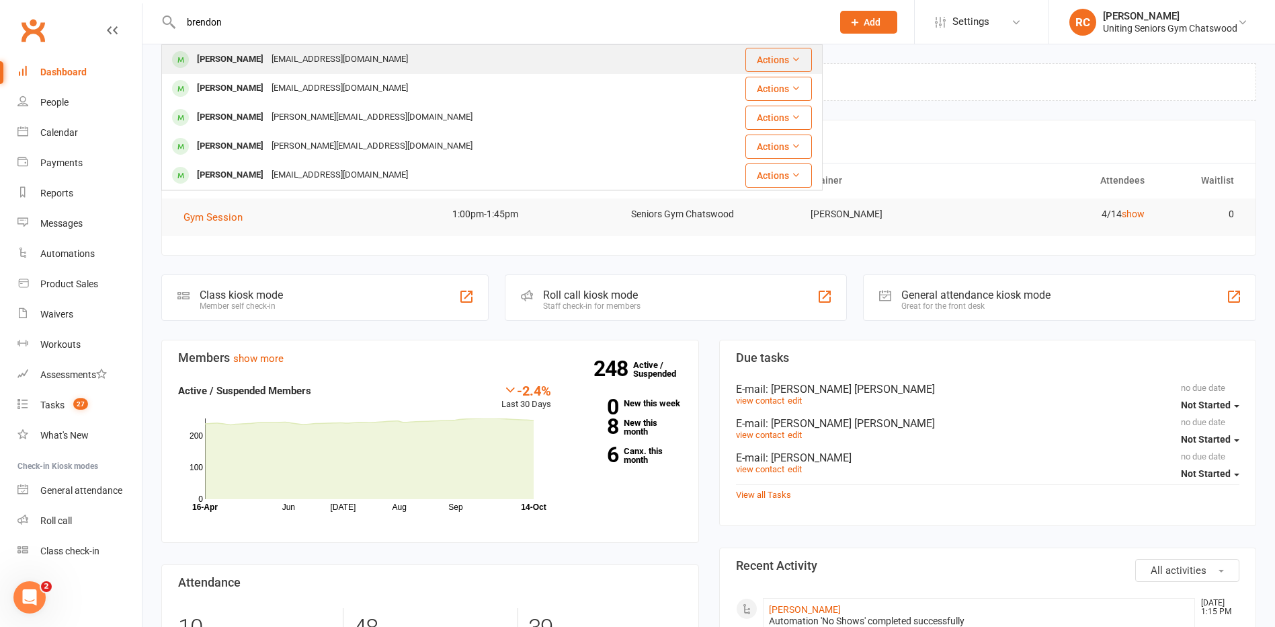
type input "brendon"
click at [241, 60] on div "Brendon Stewart" at bounding box center [230, 59] width 75 height 19
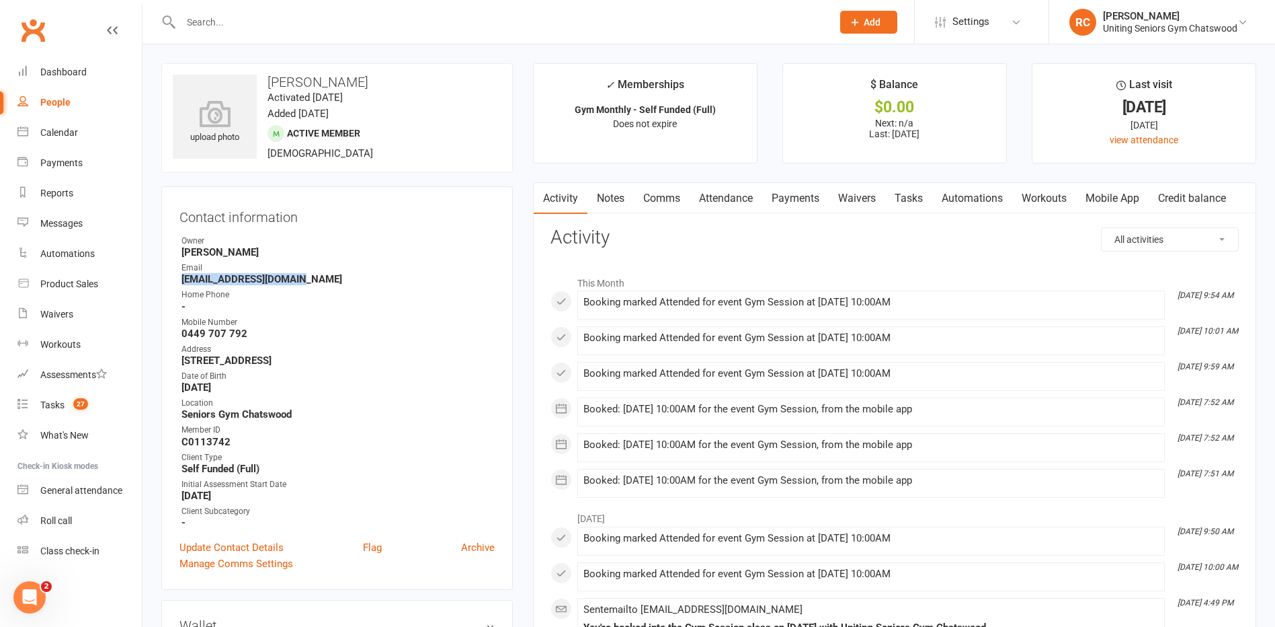
drag, startPoint x: 285, startPoint y: 286, endPoint x: 179, endPoint y: 277, distance: 106.6
click at [179, 277] on div "Contact information Owner Rebecca Chang Email stewarts34@bigpond.com Home Phone…" at bounding box center [337, 387] width 352 height 403
copy strong "stewarts34@bigpond.com"
